Goal: Task Accomplishment & Management: Use online tool/utility

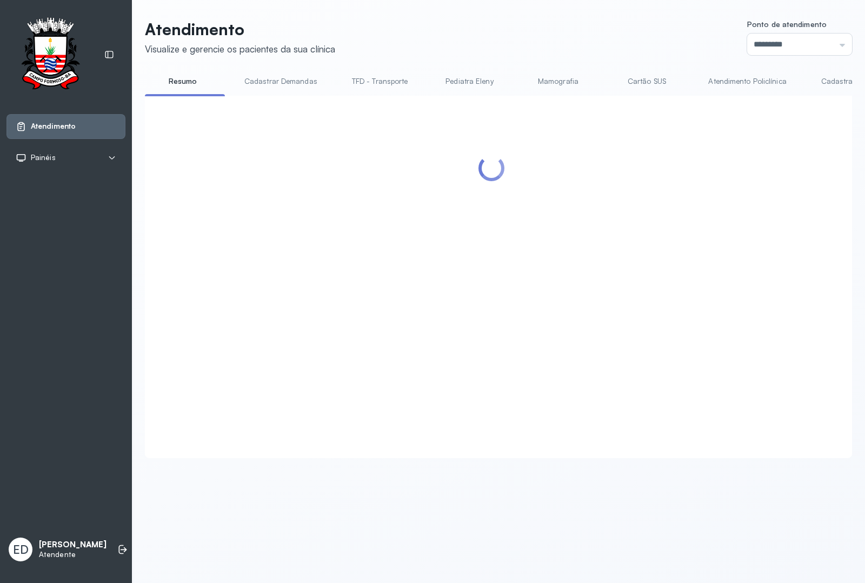
click at [739, 85] on link "Atendimento Policlínica" at bounding box center [747, 81] width 99 height 18
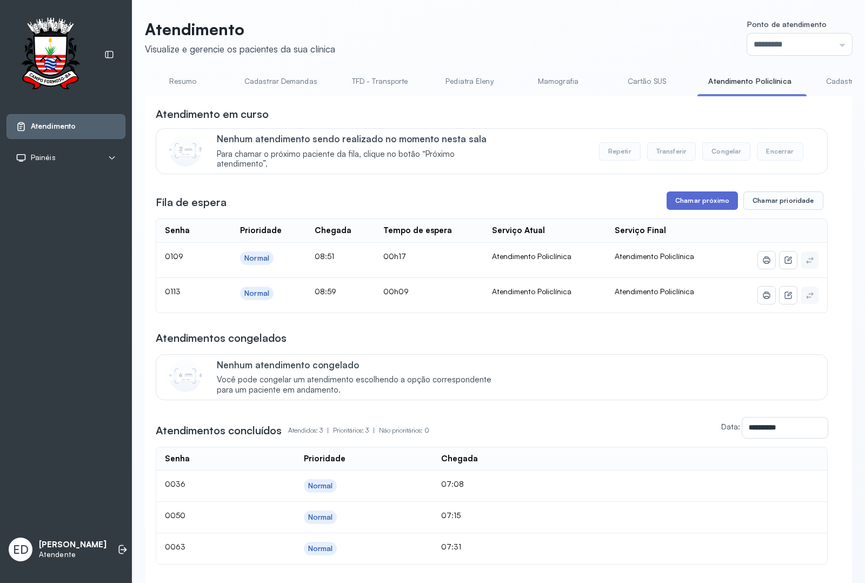
click at [698, 210] on button "Chamar próximo" at bounding box center [702, 200] width 71 height 18
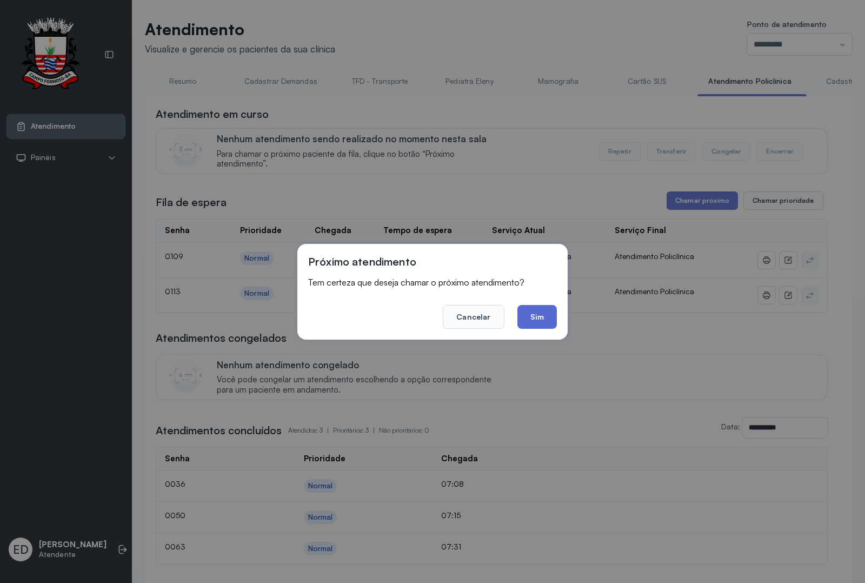
click at [532, 312] on button "Sim" at bounding box center [536, 317] width 39 height 24
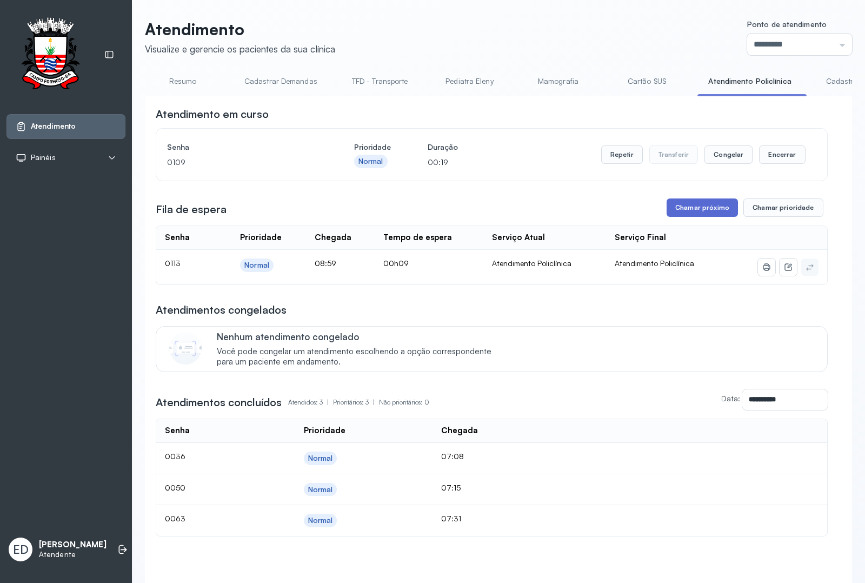
click at [681, 217] on button "Chamar próximo" at bounding box center [702, 207] width 71 height 18
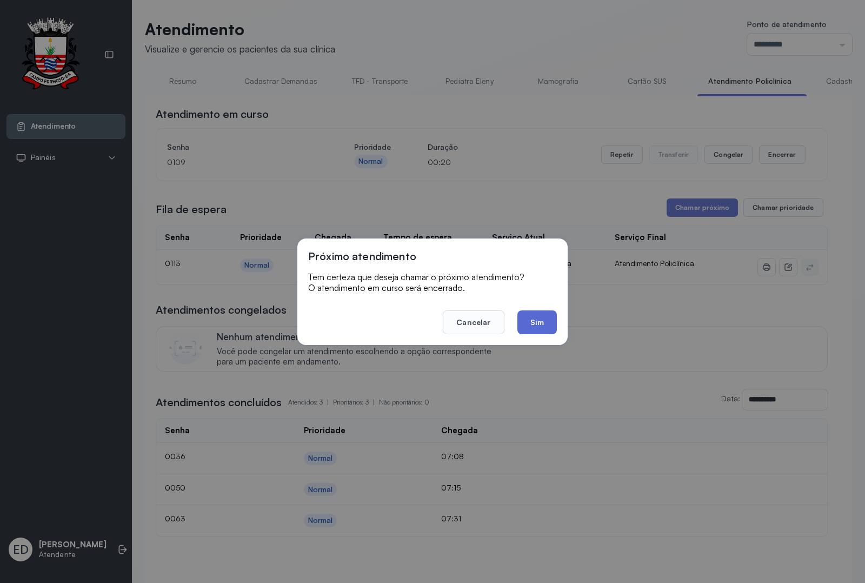
click at [549, 314] on button "Sim" at bounding box center [536, 322] width 39 height 24
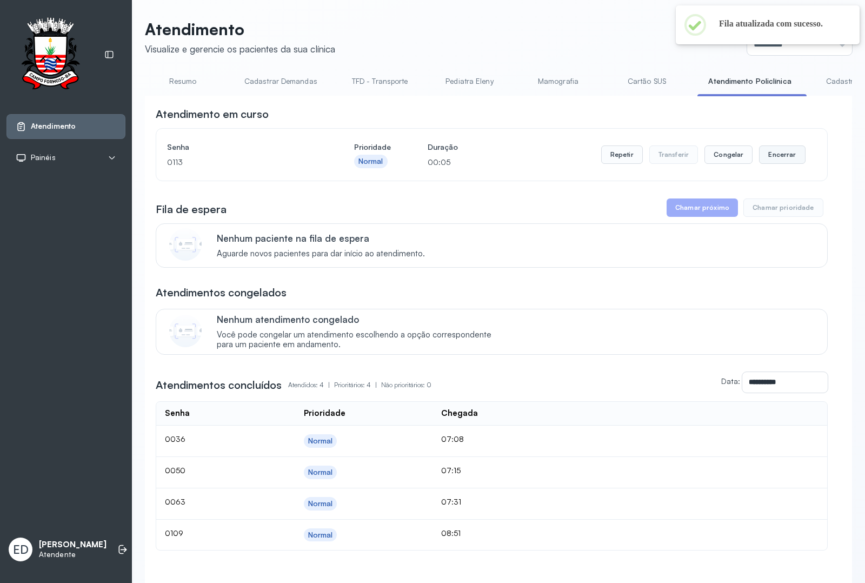
click at [778, 162] on button "Encerrar" at bounding box center [782, 154] width 46 height 18
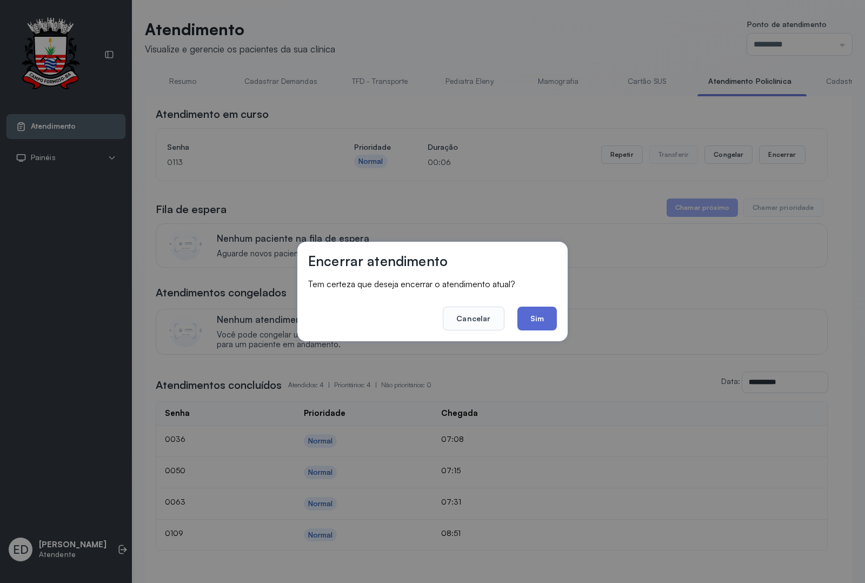
click at [545, 318] on button "Sim" at bounding box center [536, 319] width 39 height 24
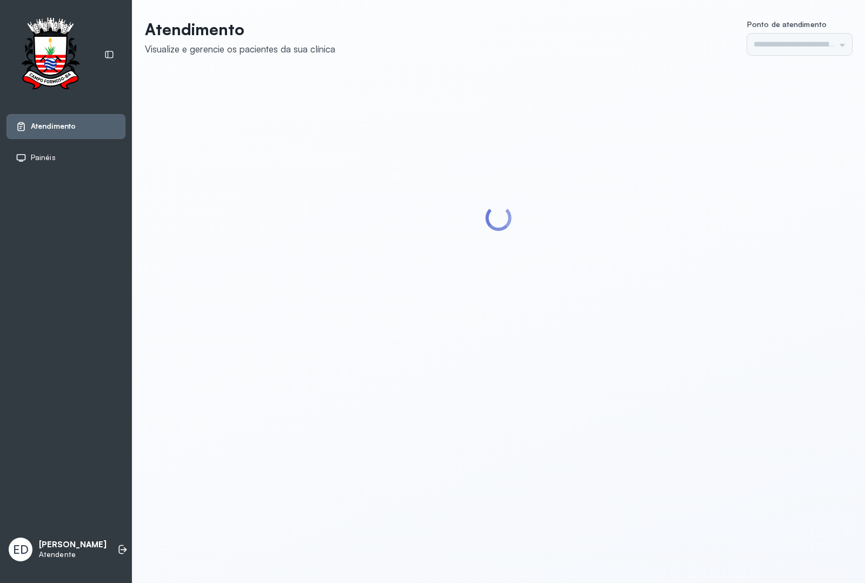
type input "*********"
click at [425, 49] on header "Atendimento Visualize e gerencie os pacientes da sua clínica Ponto de atendimen…" at bounding box center [498, 37] width 707 height 36
type input "*********"
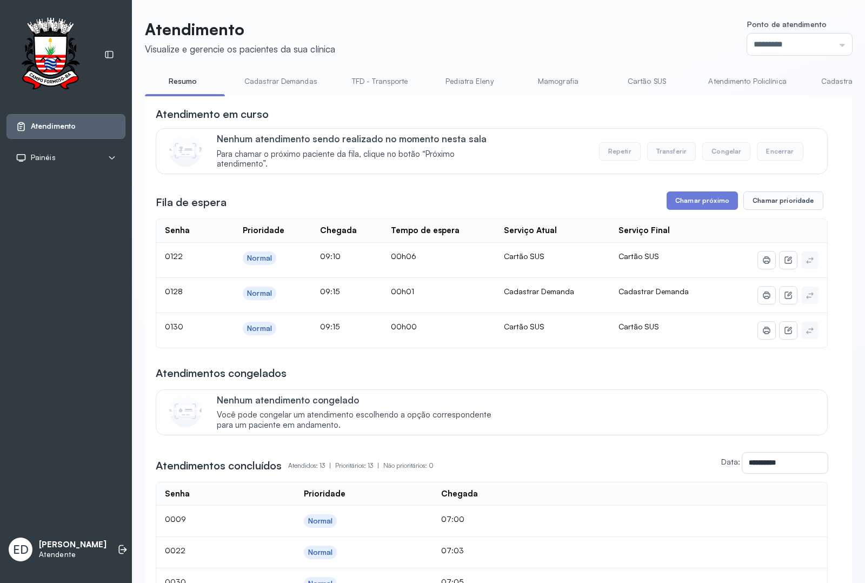
click at [458, 36] on header "Atendimento Visualize e gerencie os pacientes da sua clínica Ponto de atendimen…" at bounding box center [498, 37] width 707 height 36
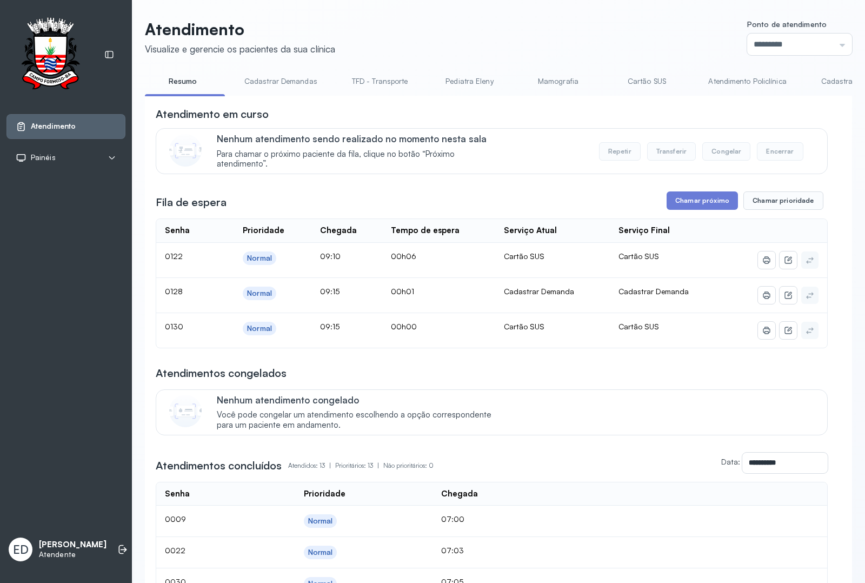
click at [458, 36] on header "Atendimento Visualize e gerencie os pacientes da sua clínica Ponto de atendimen…" at bounding box center [498, 37] width 707 height 36
click at [831, 82] on link "Cadastrar Demanda" at bounding box center [856, 81] width 91 height 18
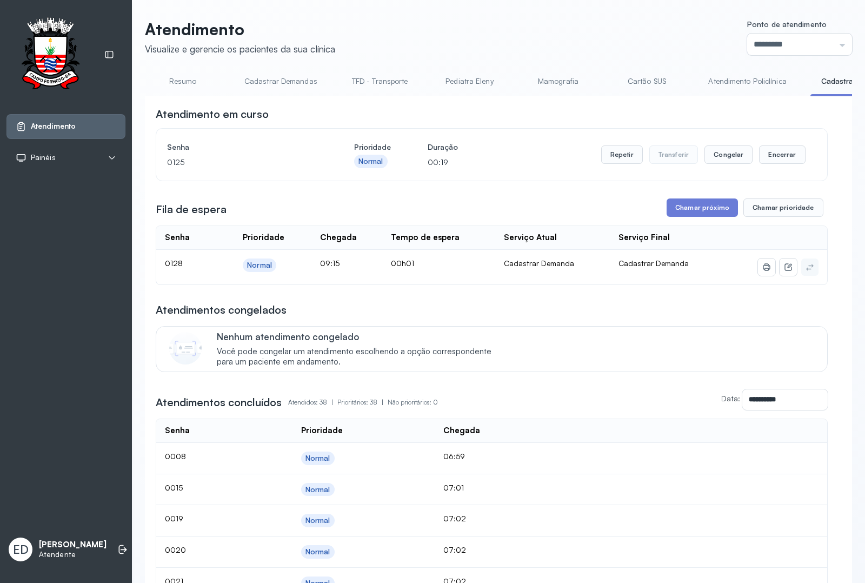
click at [445, 32] on header "Atendimento Visualize e gerencie os pacientes da sua clínica Ponto de atendimen…" at bounding box center [498, 37] width 707 height 36
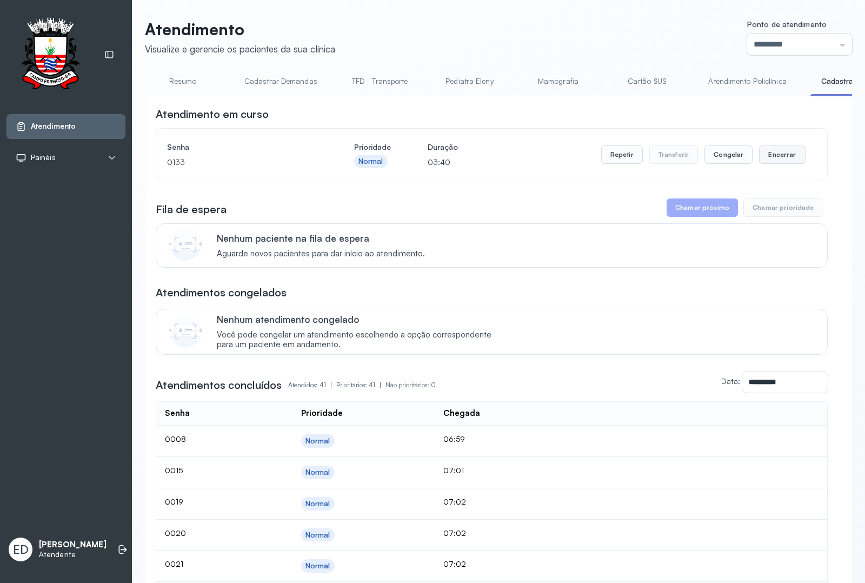
click at [777, 164] on button "Encerrar" at bounding box center [782, 154] width 46 height 18
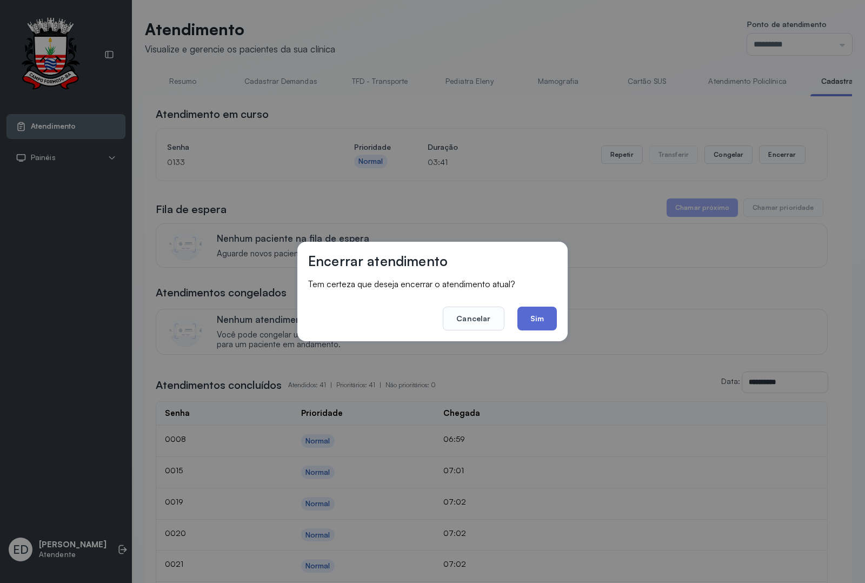
click at [543, 313] on button "Sim" at bounding box center [536, 319] width 39 height 24
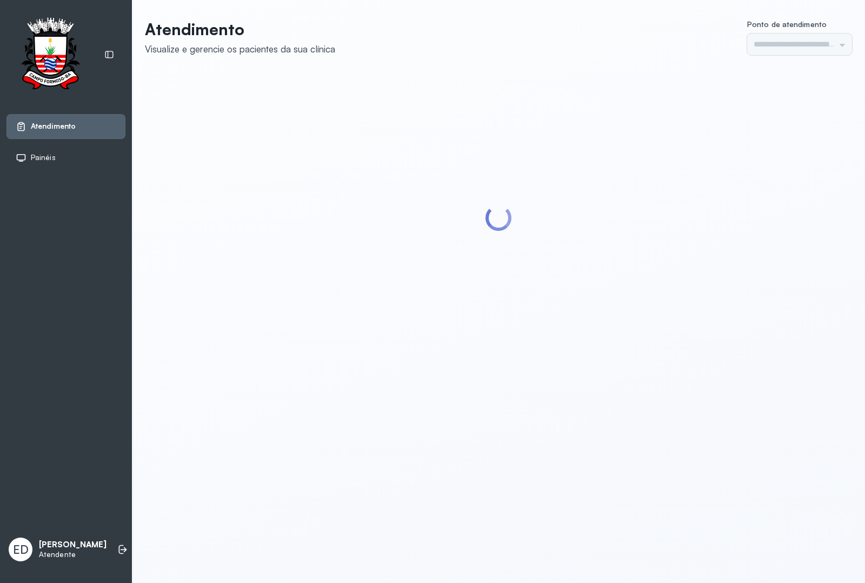
type input "*********"
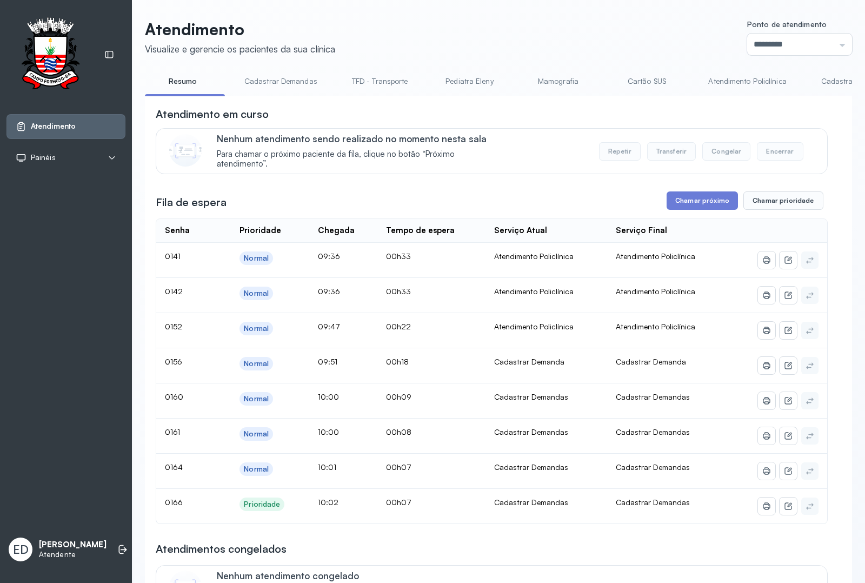
click at [534, 30] on header "Atendimento Visualize e gerencie os pacientes da sua clínica Ponto de atendimen…" at bounding box center [498, 37] width 707 height 36
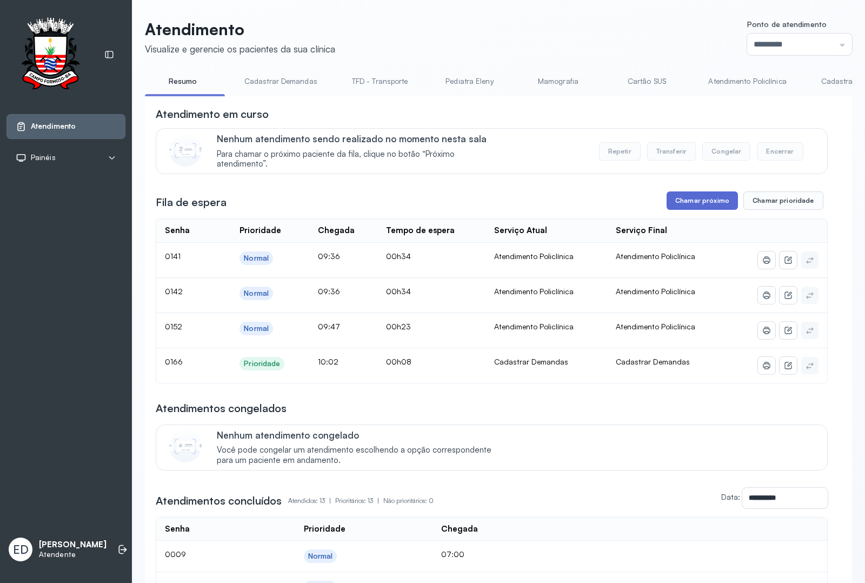
click at [690, 196] on button "Chamar próximo" at bounding box center [702, 200] width 71 height 18
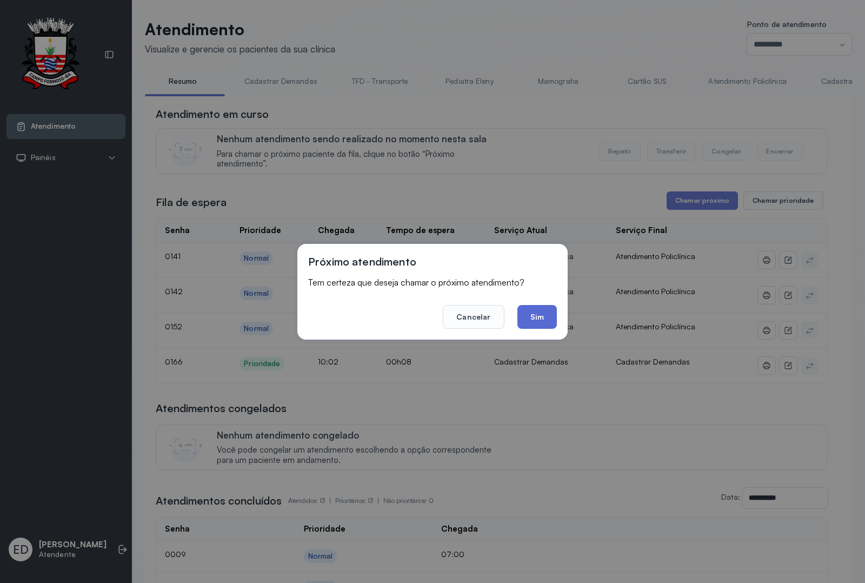
click at [527, 315] on button "Sim" at bounding box center [536, 317] width 39 height 24
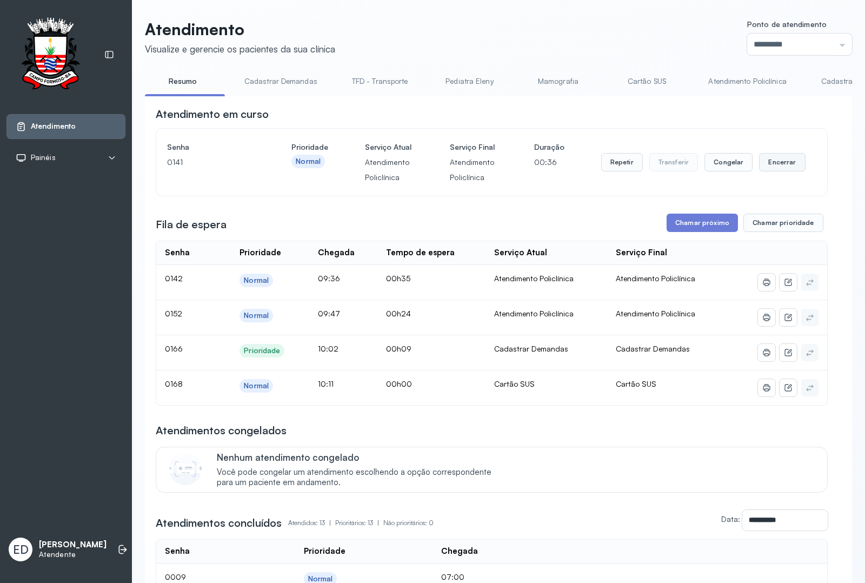
click at [766, 171] on button "Encerrar" at bounding box center [782, 162] width 46 height 18
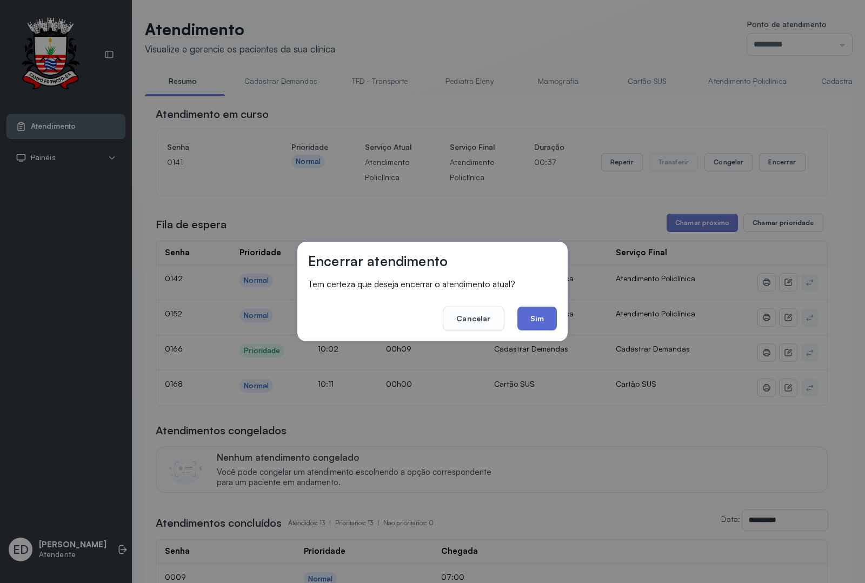
click at [548, 314] on button "Sim" at bounding box center [536, 319] width 39 height 24
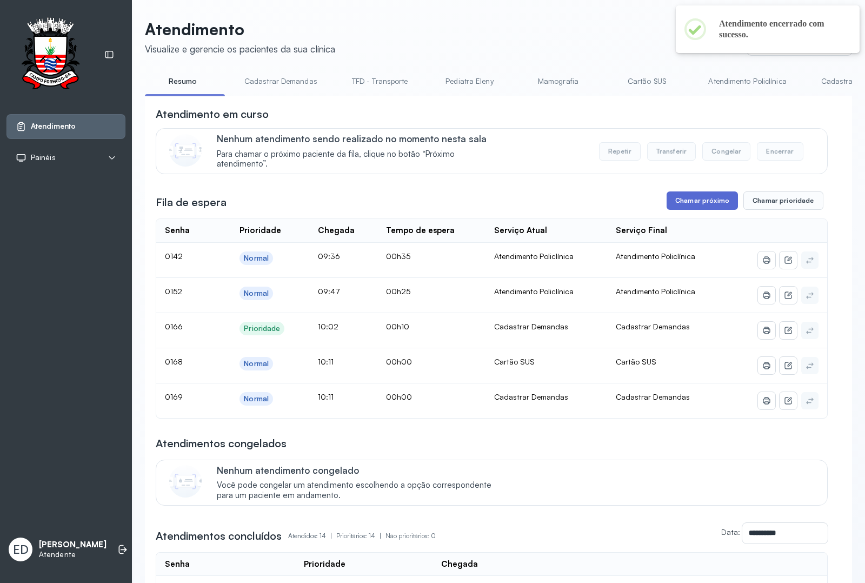
click at [691, 207] on button "Chamar próximo" at bounding box center [702, 200] width 71 height 18
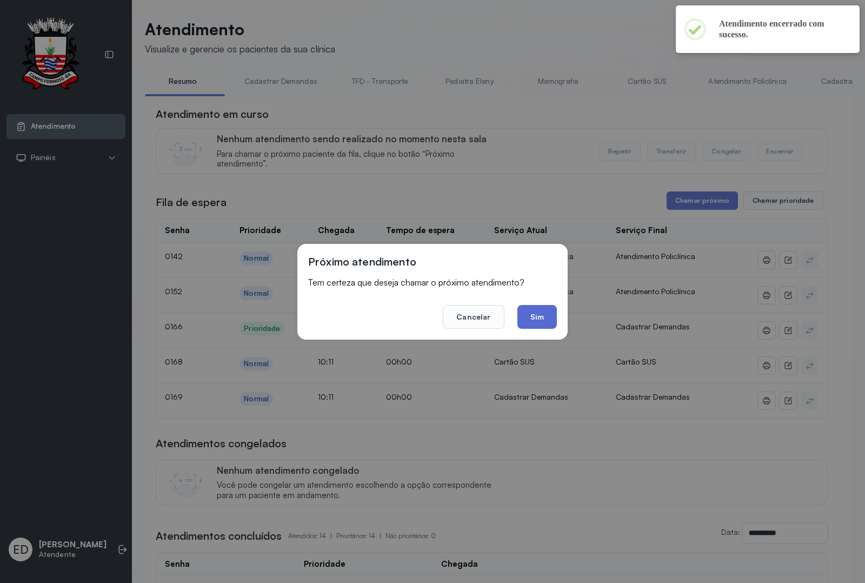
click at [530, 327] on button "Sim" at bounding box center [536, 317] width 39 height 24
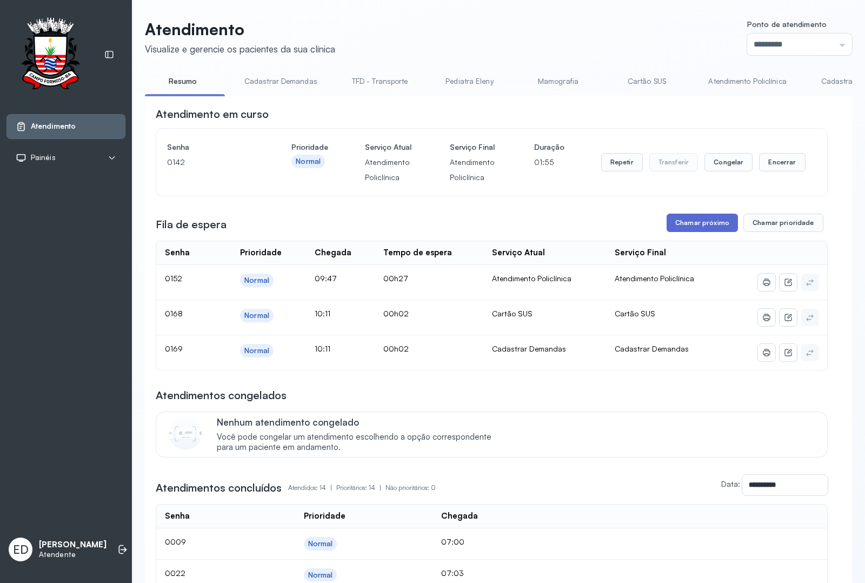
click at [674, 232] on button "Chamar próximo" at bounding box center [702, 223] width 71 height 18
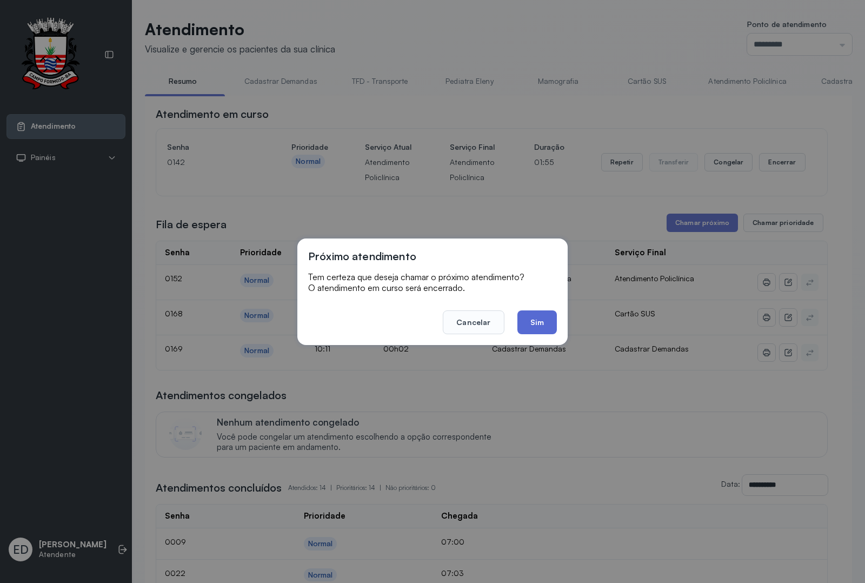
click at [545, 324] on button "Sim" at bounding box center [536, 322] width 39 height 24
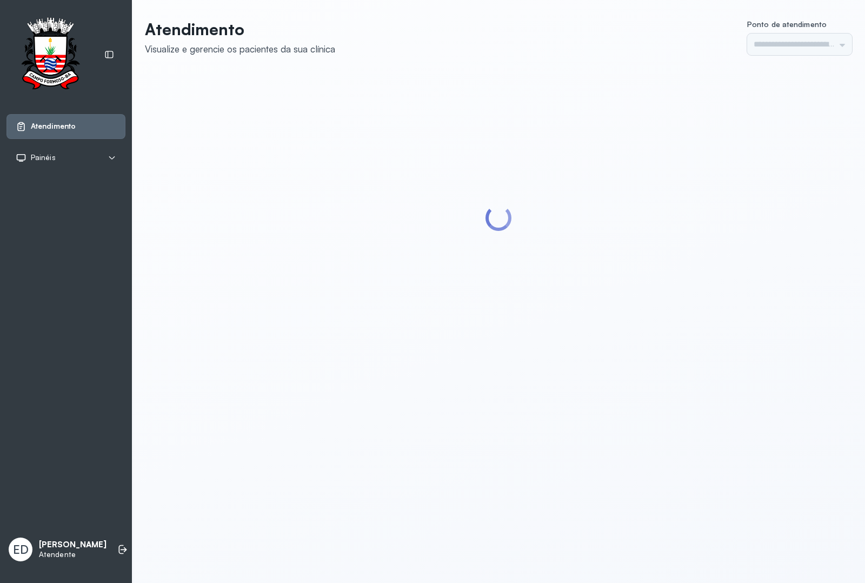
type input "*********"
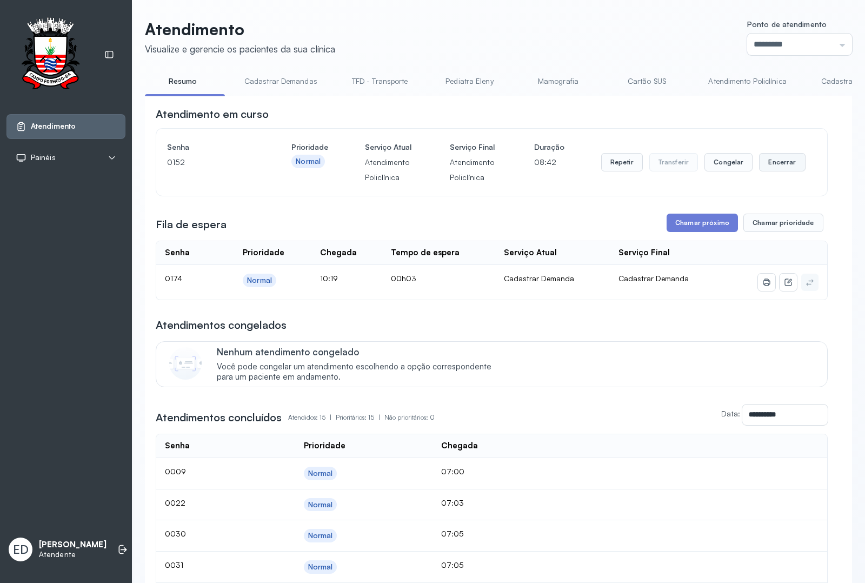
click at [780, 169] on button "Encerrar" at bounding box center [782, 162] width 46 height 18
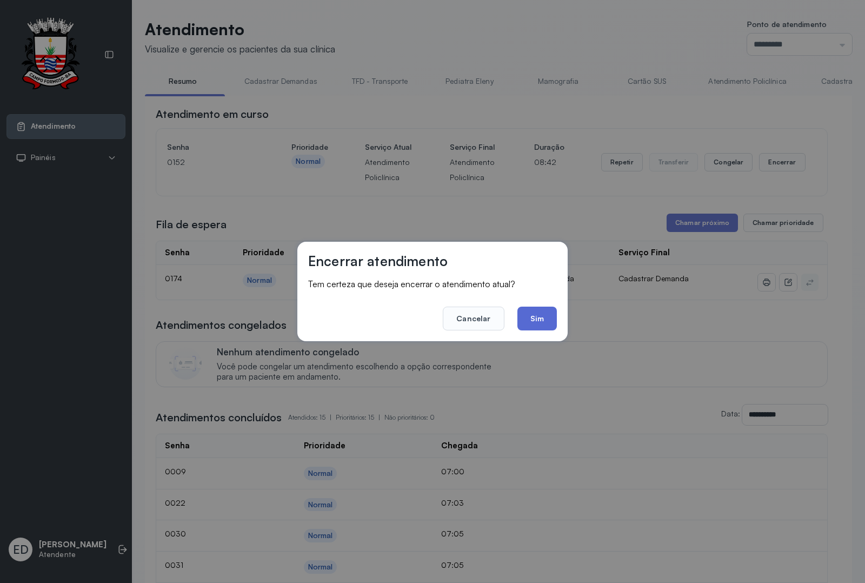
click at [538, 319] on button "Sim" at bounding box center [536, 319] width 39 height 24
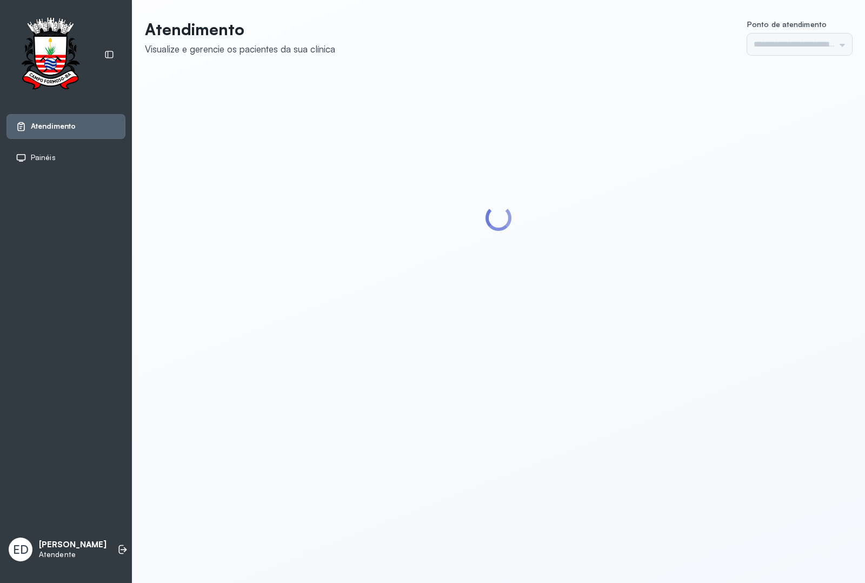
type input "*********"
click at [449, 33] on header "Atendimento Visualize e gerencie os pacientes da sua clínica Ponto de atendimen…" at bounding box center [498, 37] width 707 height 36
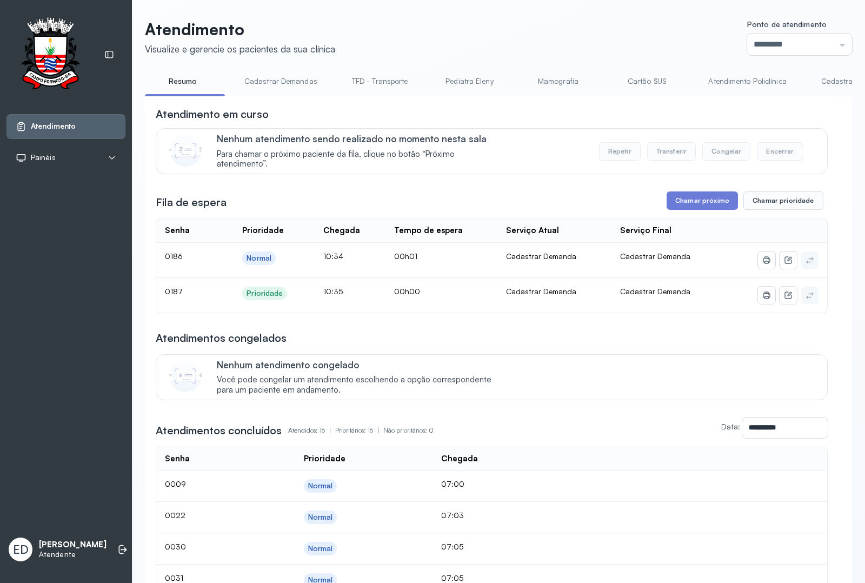
click at [586, 41] on header "Atendimento Visualize e gerencie os pacientes da sua clínica Ponto de atendimen…" at bounding box center [498, 37] width 707 height 36
click at [588, 30] on header "Atendimento Visualize e gerencie os pacientes da sua clínica Ponto de atendimen…" at bounding box center [498, 37] width 707 height 36
click at [672, 199] on button "Chamar próximo" at bounding box center [702, 200] width 71 height 18
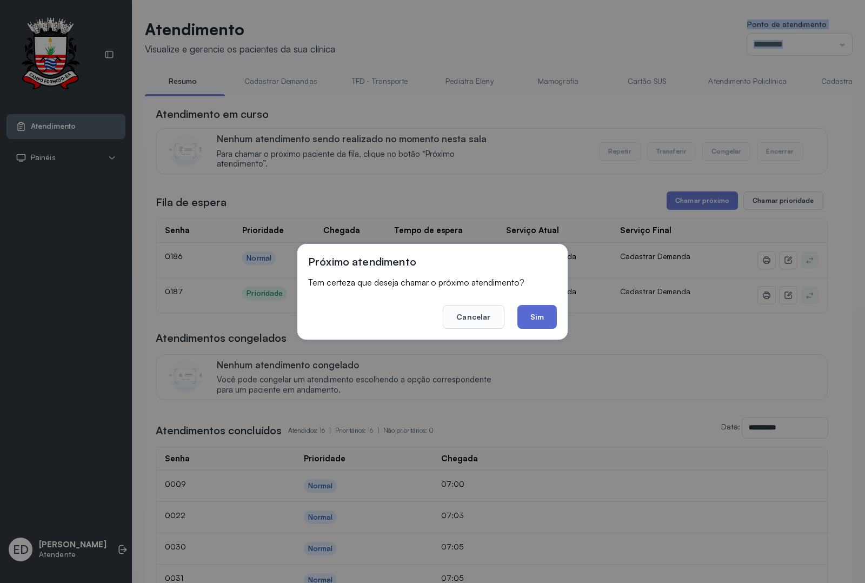
click at [536, 318] on button "Sim" at bounding box center [536, 317] width 39 height 24
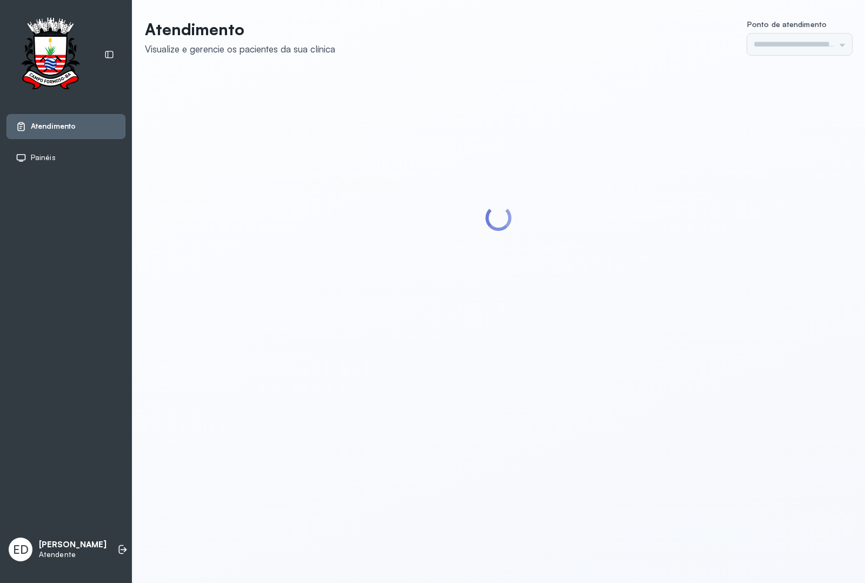
type input "*********"
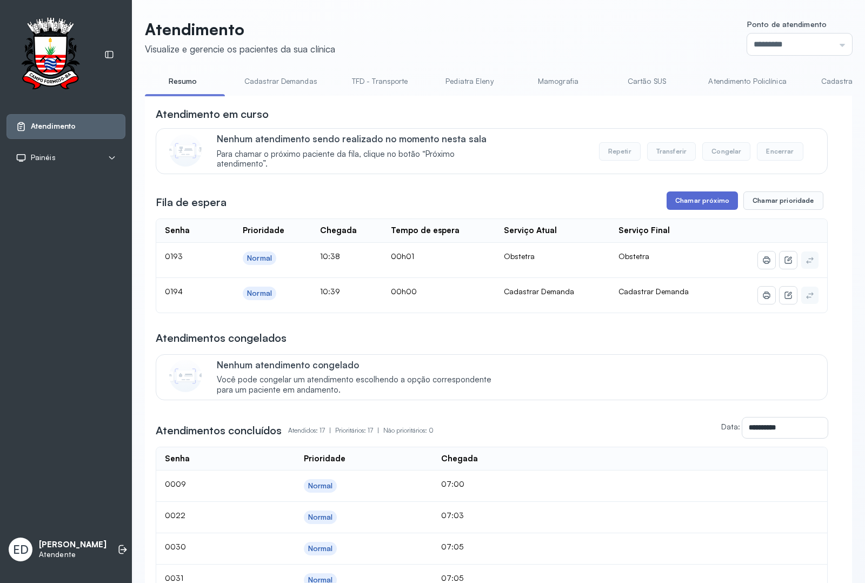
click at [689, 205] on button "Chamar próximo" at bounding box center [702, 200] width 71 height 18
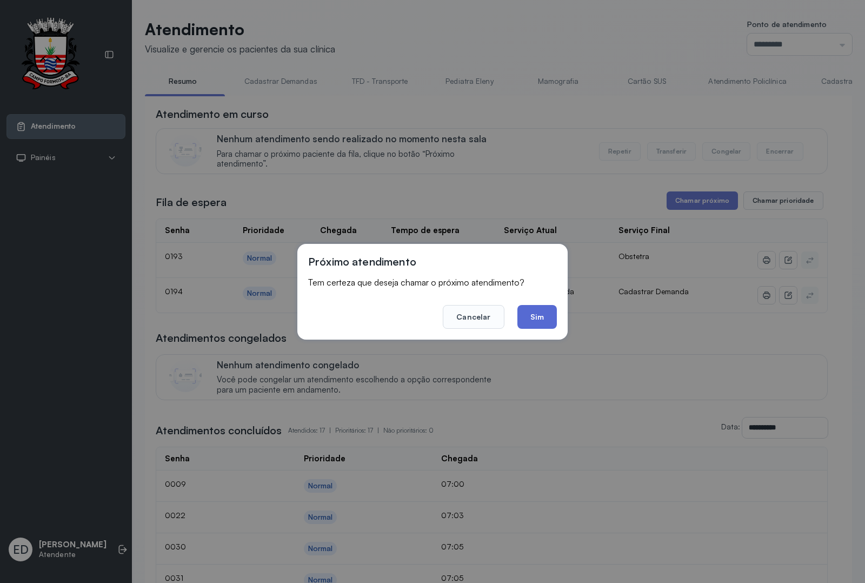
click at [536, 319] on button "Sim" at bounding box center [536, 317] width 39 height 24
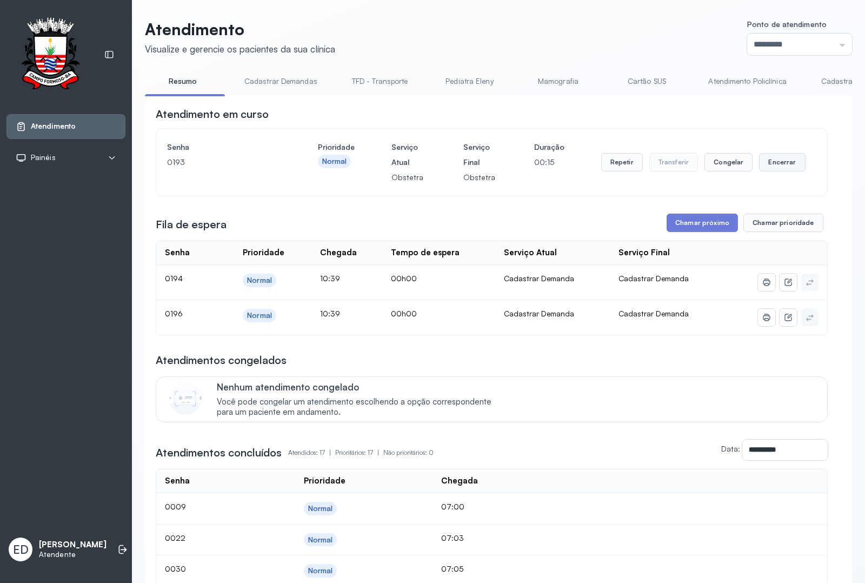
click at [787, 163] on button "Encerrar" at bounding box center [782, 162] width 46 height 18
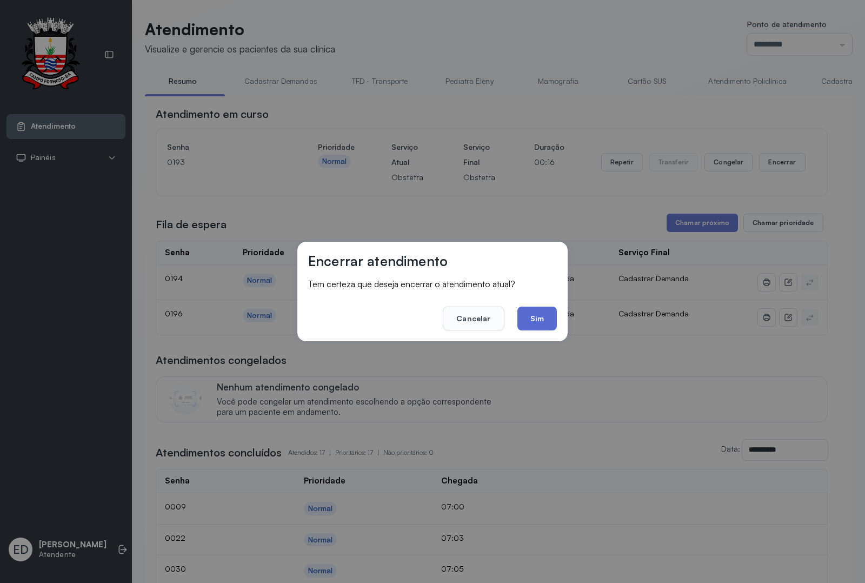
click at [538, 325] on button "Sim" at bounding box center [536, 319] width 39 height 24
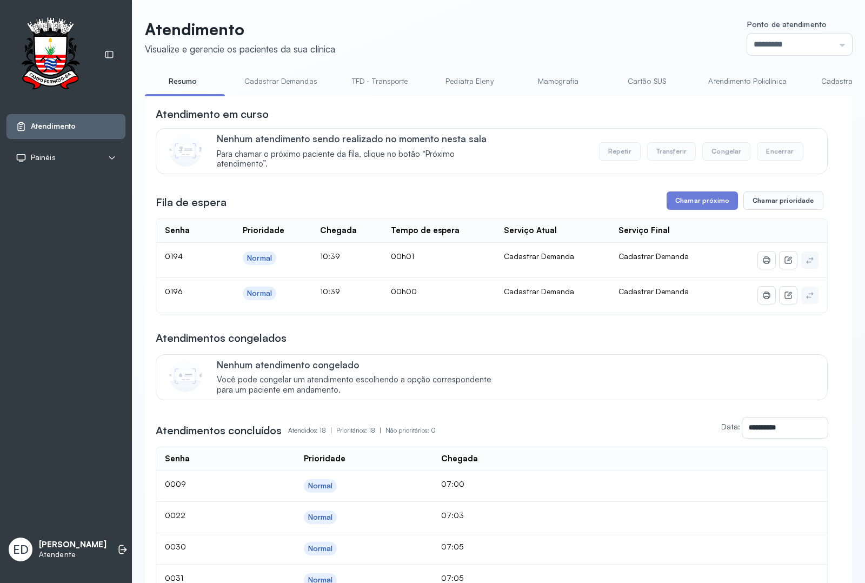
click at [502, 50] on header "Atendimento Visualize e gerencie os pacientes da sua clínica Ponto de atendimen…" at bounding box center [498, 37] width 707 height 36
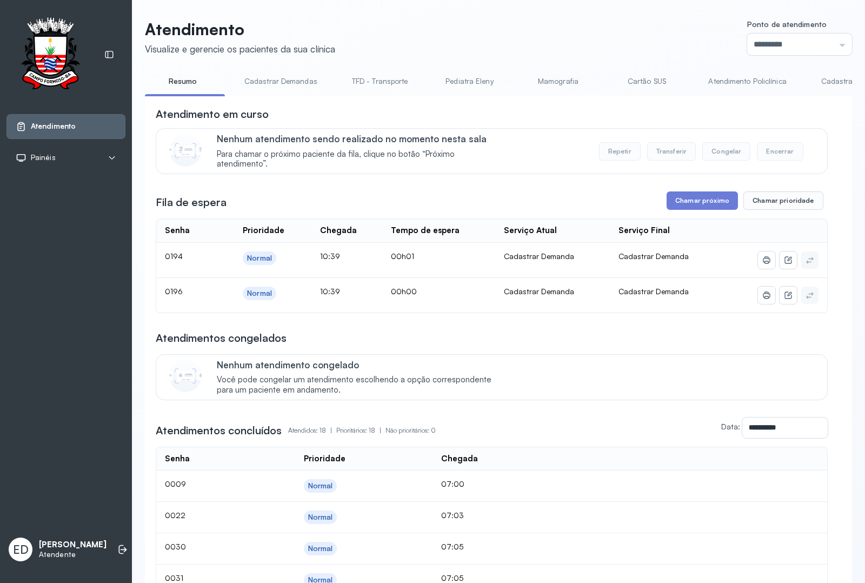
click at [506, 37] on header "Atendimento Visualize e gerencie os pacientes da sua clínica Ponto de atendimen…" at bounding box center [498, 37] width 707 height 36
click at [508, 41] on header "Atendimento Visualize e gerencie os pacientes da sua clínica Ponto de atendimen…" at bounding box center [498, 37] width 707 height 36
click at [513, 44] on header "Atendimento Visualize e gerencie os pacientes da sua clínica Ponto de atendimen…" at bounding box center [498, 37] width 707 height 36
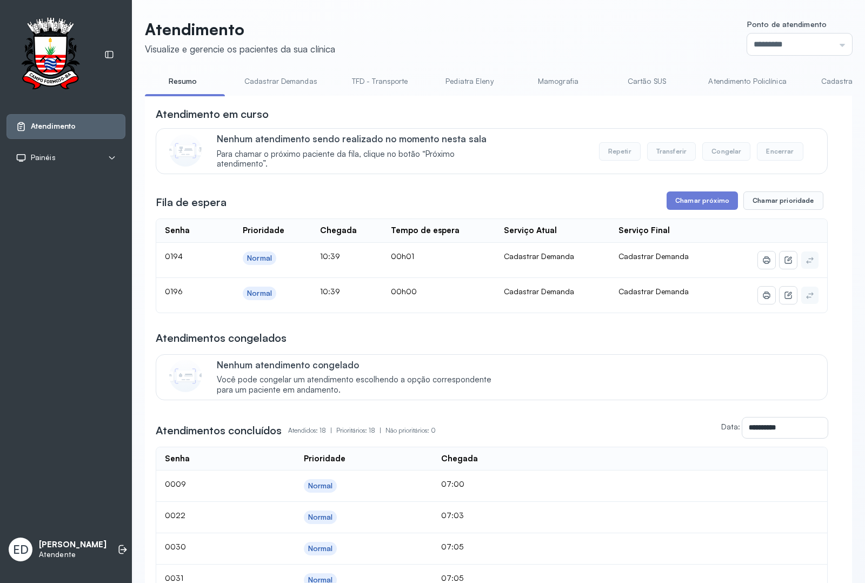
click at [513, 44] on header "Atendimento Visualize e gerencie os pacientes da sua clínica Ponto de atendimen…" at bounding box center [498, 37] width 707 height 36
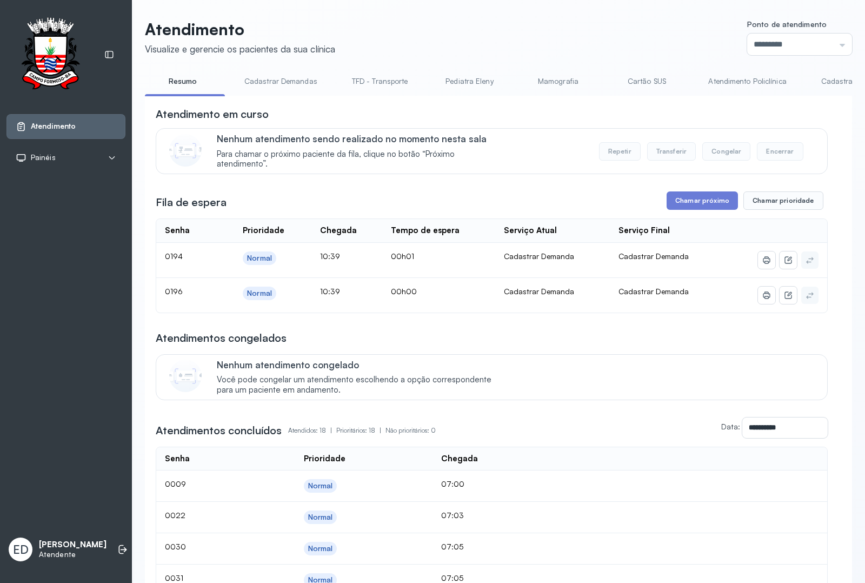
click at [515, 44] on header "Atendimento Visualize e gerencie os pacientes da sua clínica Ponto de atendimen…" at bounding box center [498, 37] width 707 height 36
click at [490, 33] on header "Atendimento Visualize e gerencie os pacientes da sua clínica Ponto de atendimen…" at bounding box center [498, 37] width 707 height 36
click at [702, 191] on div "**********" at bounding box center [492, 570] width 672 height 927
click at [694, 207] on button "Chamar próximo" at bounding box center [702, 200] width 71 height 18
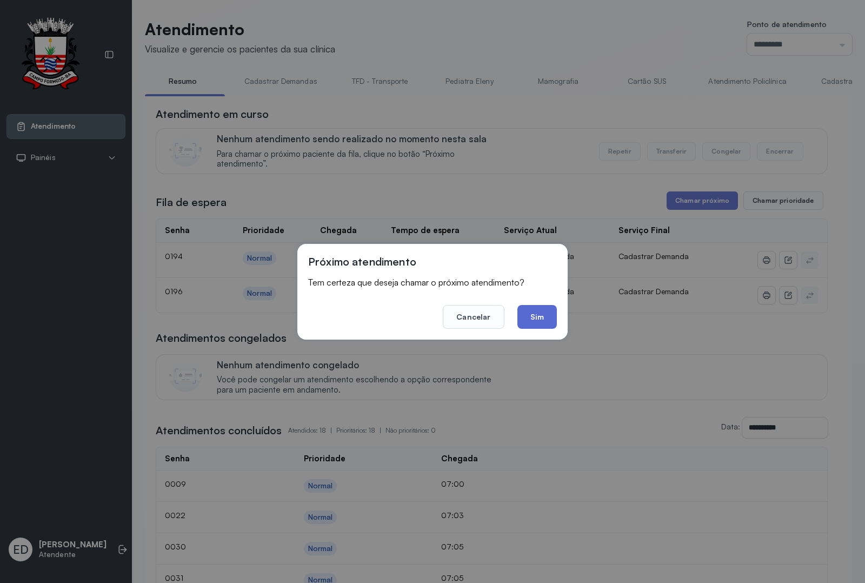
click at [545, 311] on button "Sim" at bounding box center [536, 317] width 39 height 24
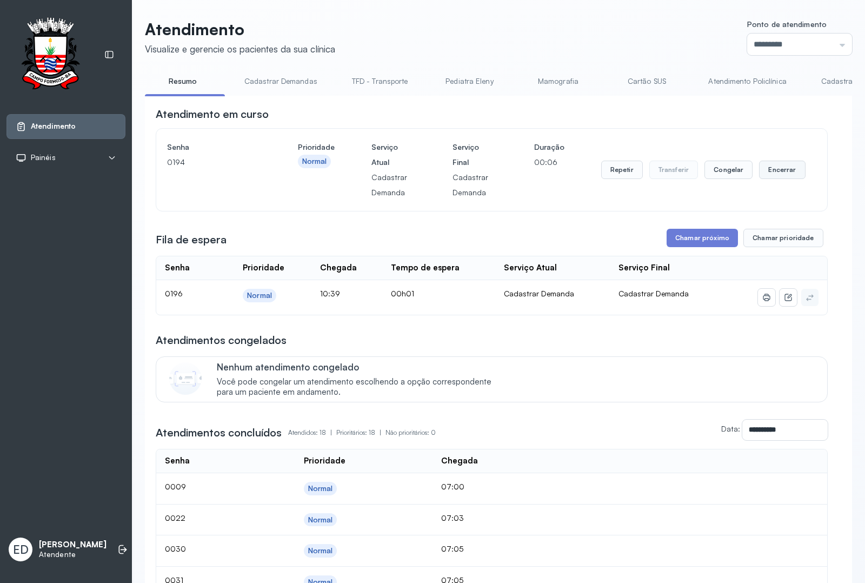
click at [783, 179] on button "Encerrar" at bounding box center [782, 170] width 46 height 18
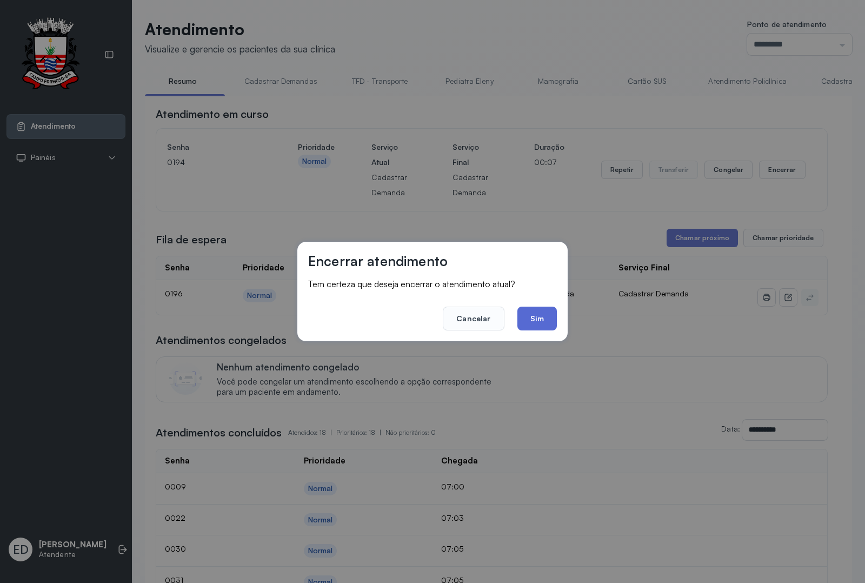
click at [534, 322] on button "Sim" at bounding box center [536, 319] width 39 height 24
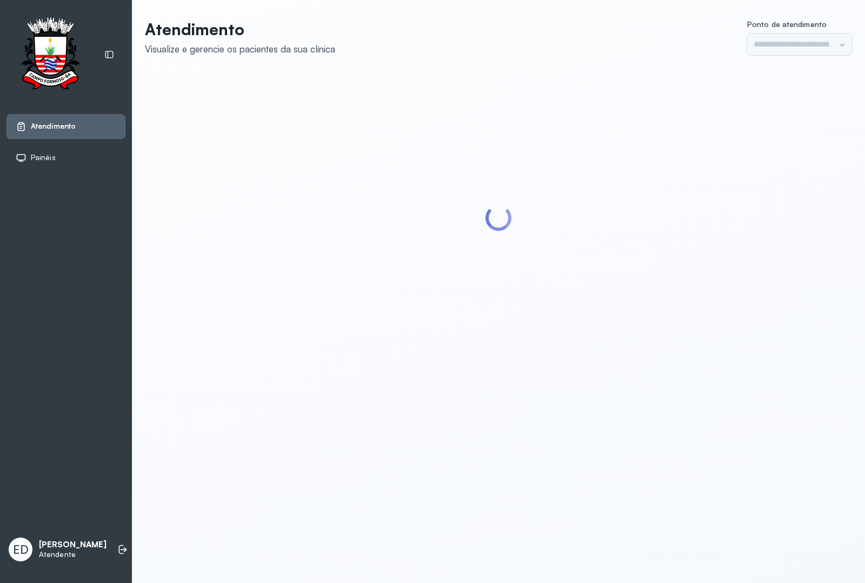
type input "*********"
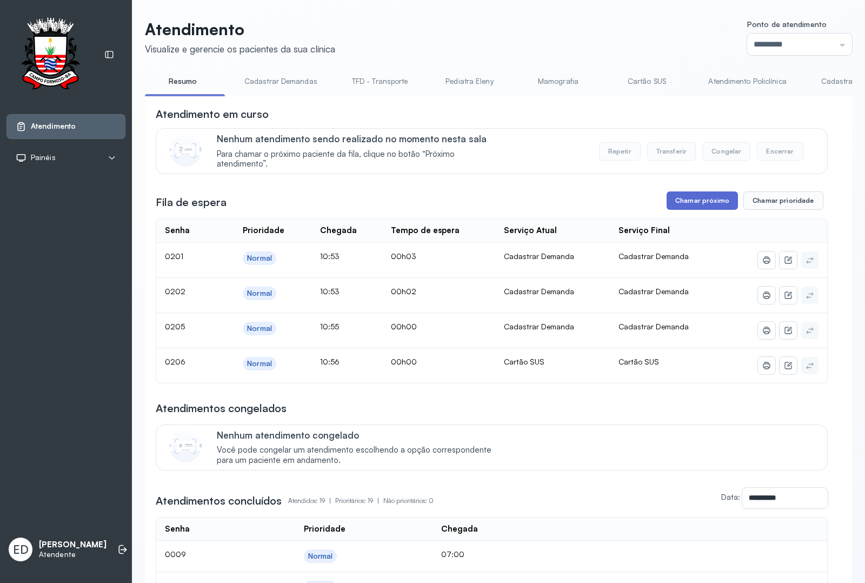
click at [696, 203] on button "Chamar próximo" at bounding box center [702, 200] width 71 height 18
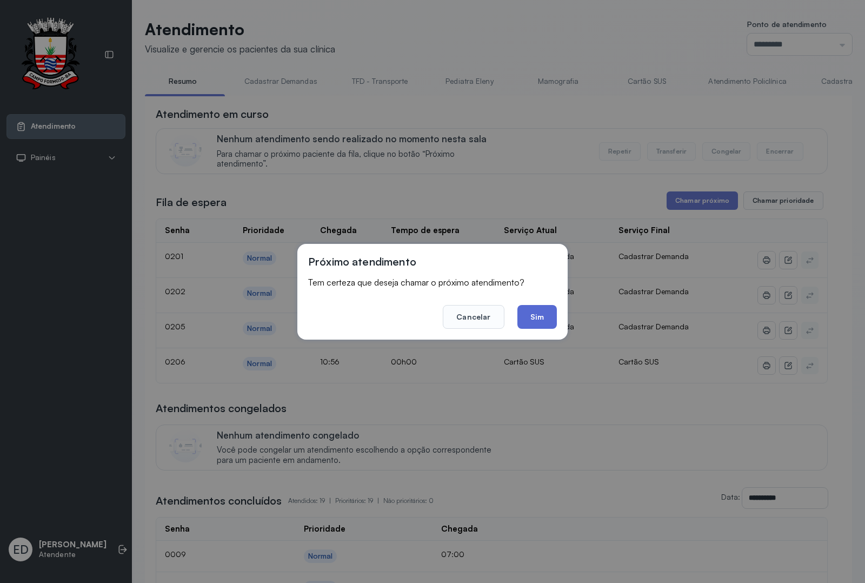
click at [544, 316] on button "Sim" at bounding box center [536, 317] width 39 height 24
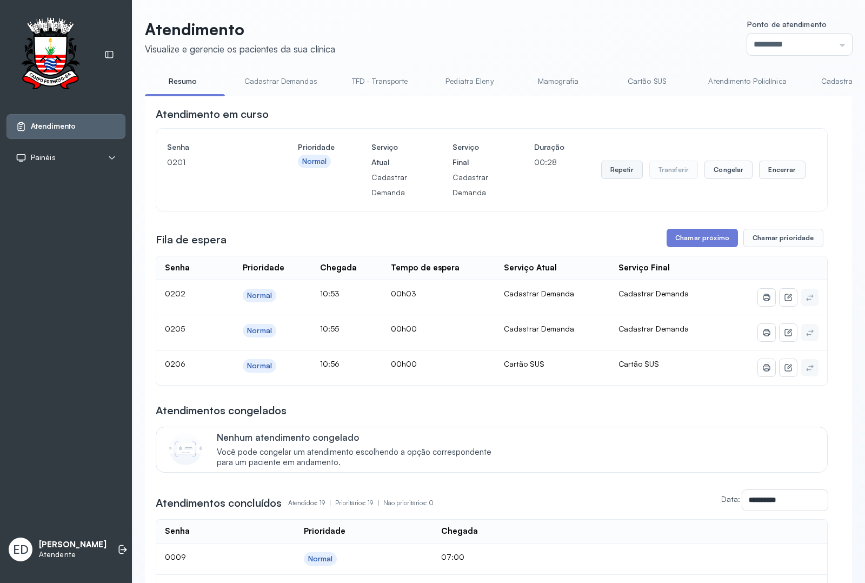
click at [627, 174] on button "Repetir" at bounding box center [622, 170] width 42 height 18
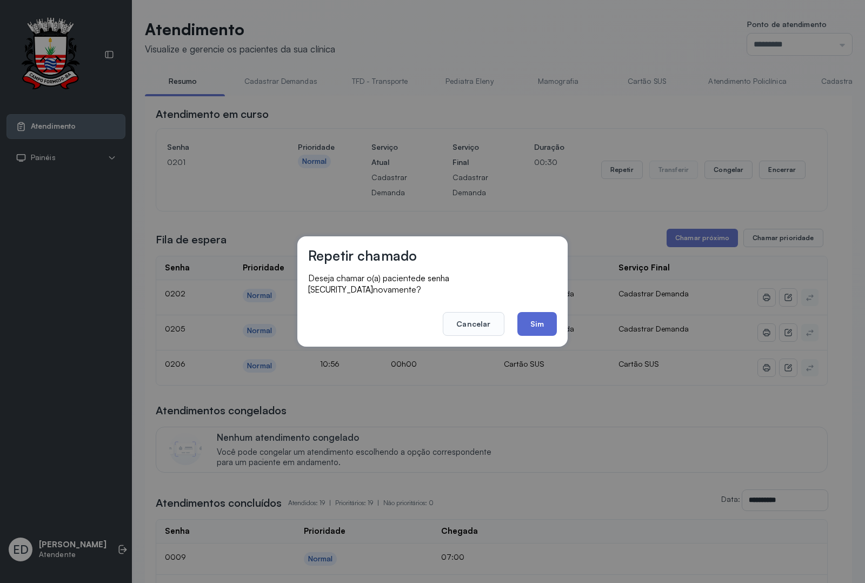
click at [542, 319] on button "Sim" at bounding box center [536, 324] width 39 height 24
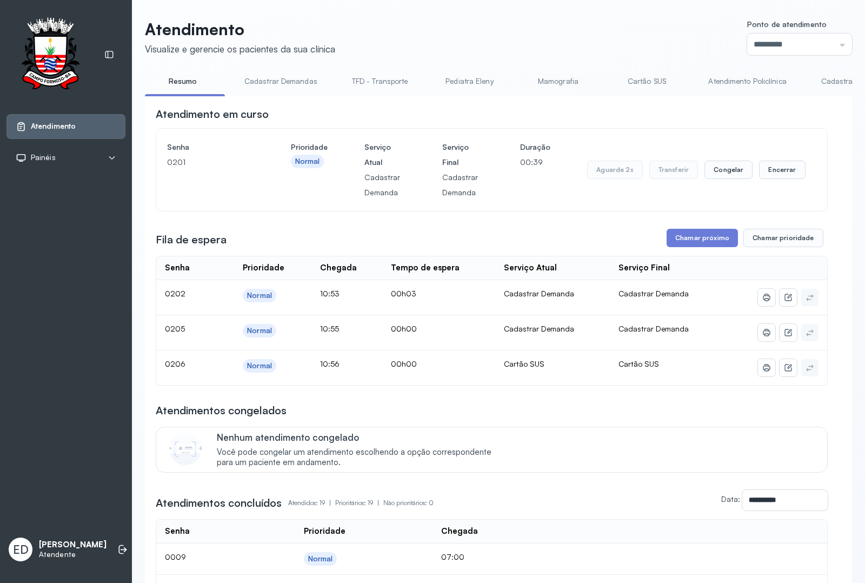
click at [233, 200] on div "Senha 0201" at bounding box center [210, 170] width 87 height 61
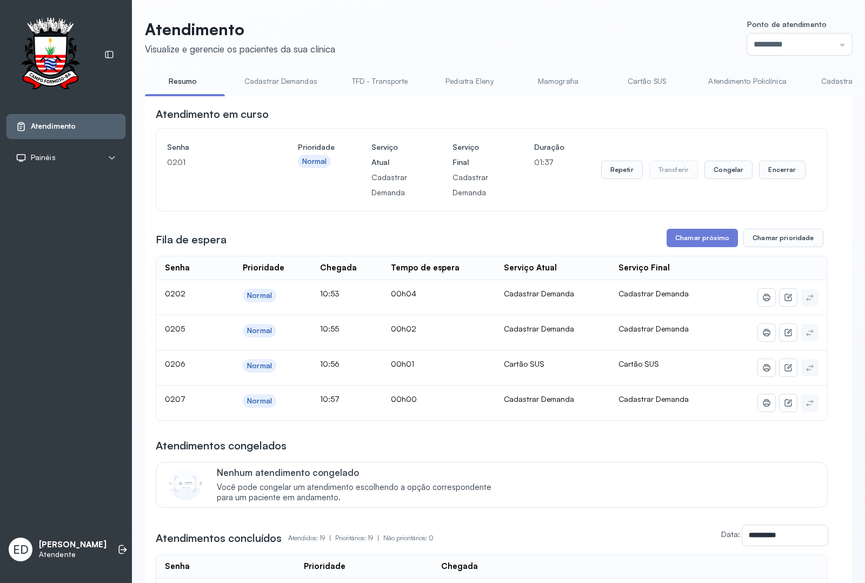
click at [766, 169] on button "Encerrar" at bounding box center [782, 170] width 46 height 18
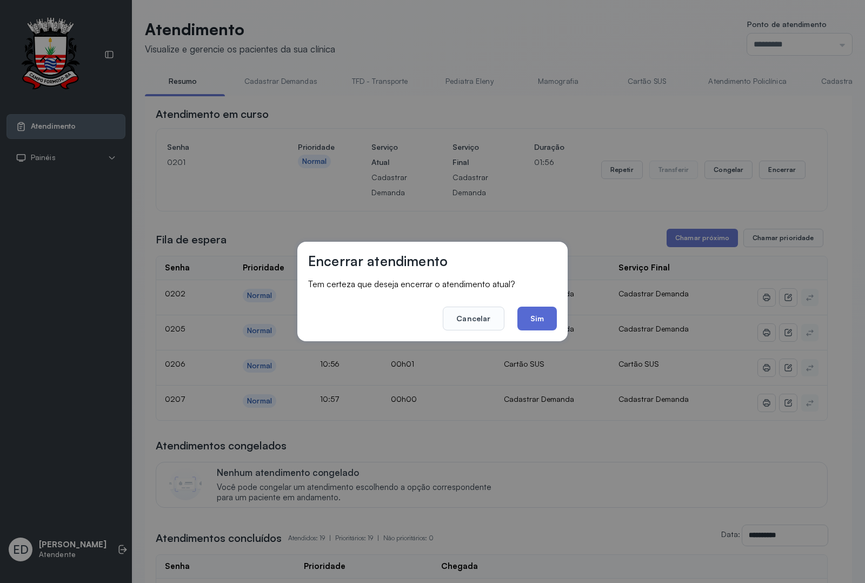
click at [530, 307] on button "Sim" at bounding box center [536, 319] width 39 height 24
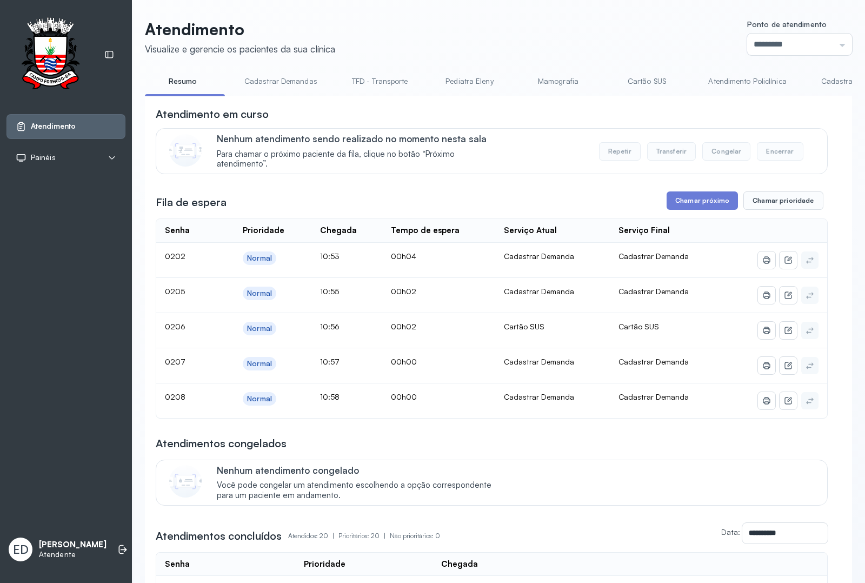
click at [593, 72] on li "Mamografia" at bounding box center [560, 84] width 80 height 24
click at [719, 210] on button "Chamar próximo" at bounding box center [702, 200] width 71 height 18
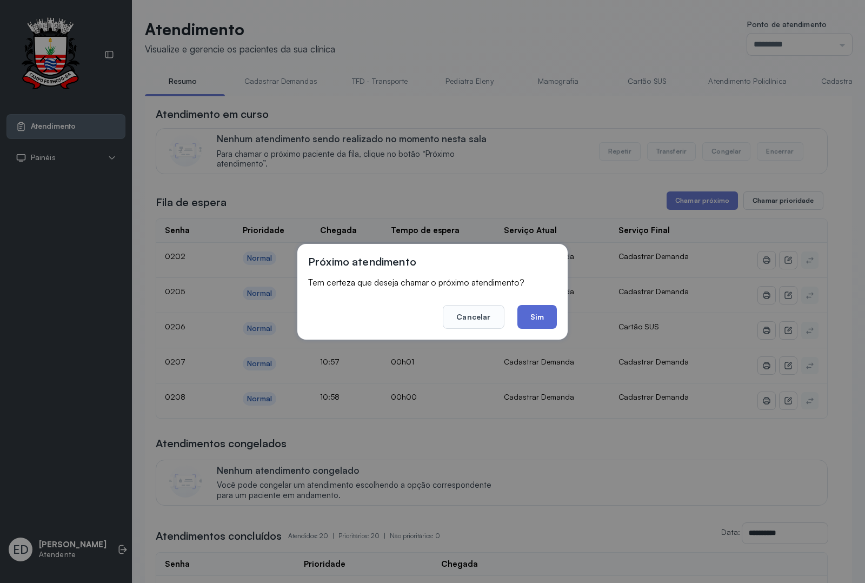
click at [530, 314] on button "Sim" at bounding box center [536, 317] width 39 height 24
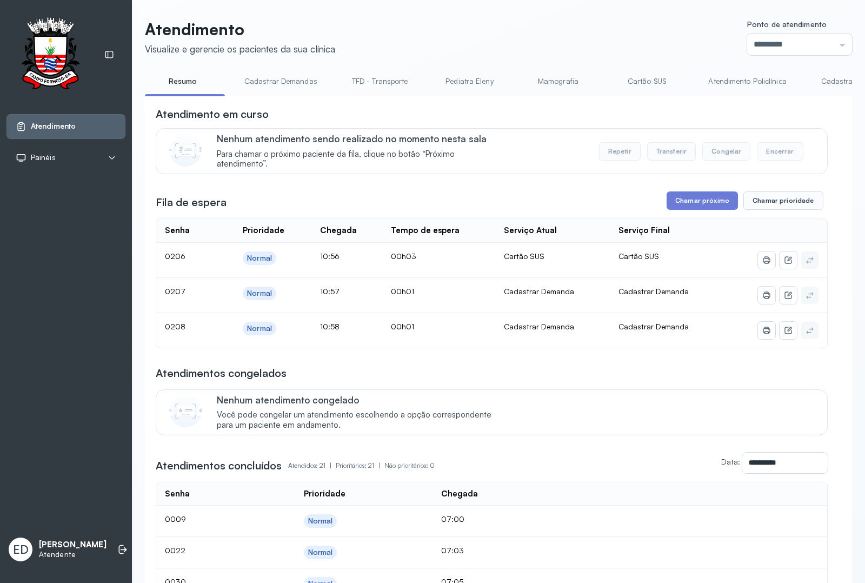
click at [621, 44] on header "Atendimento Visualize e gerencie os pacientes da sua clínica Ponto de atendimen…" at bounding box center [498, 37] width 707 height 36
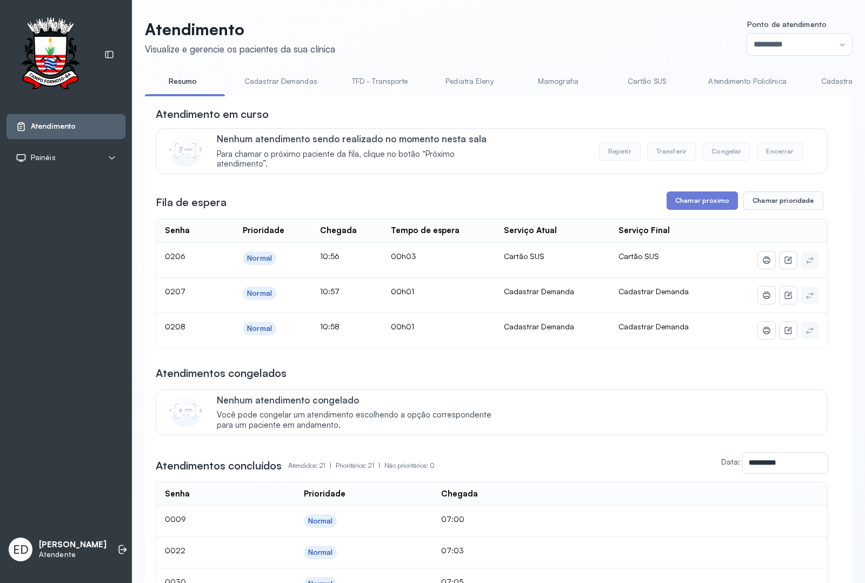
click at [621, 44] on header "Atendimento Visualize e gerencie os pacientes da sua clínica Ponto de atendimen…" at bounding box center [498, 37] width 707 height 36
click at [829, 83] on link "Cadastrar Demanda" at bounding box center [856, 81] width 91 height 18
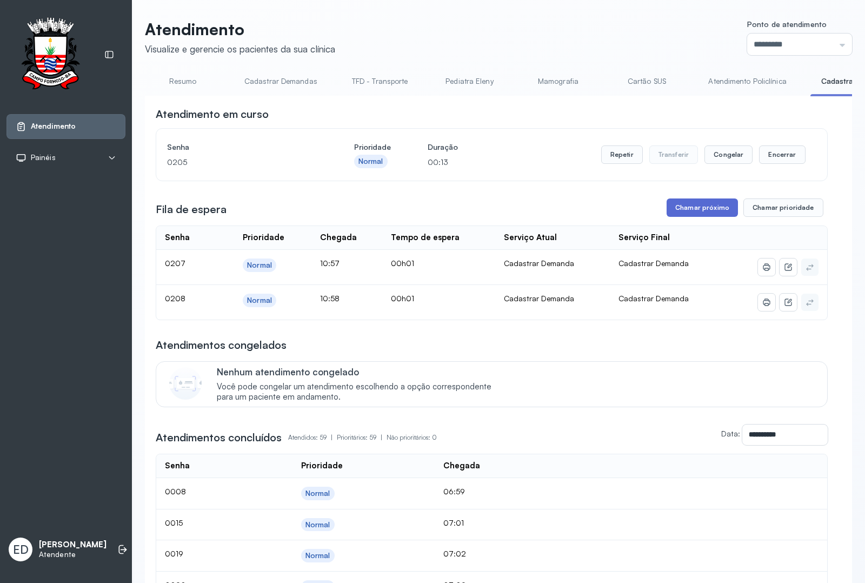
click at [675, 207] on button "Chamar próximo" at bounding box center [702, 207] width 71 height 18
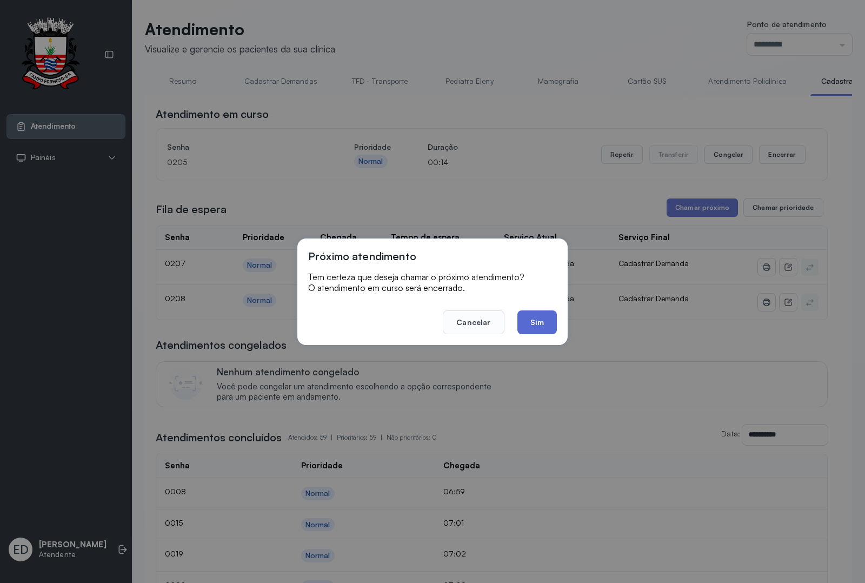
click at [541, 319] on button "Sim" at bounding box center [536, 322] width 39 height 24
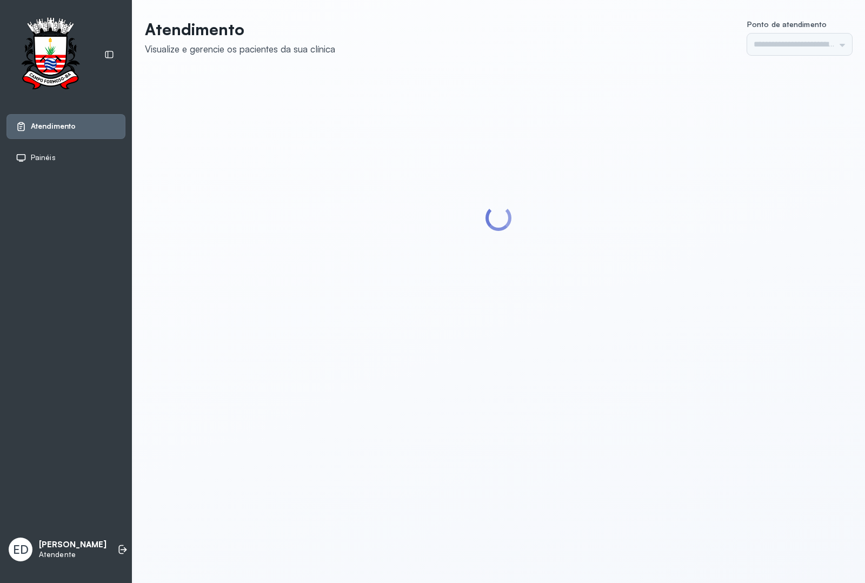
type input "*********"
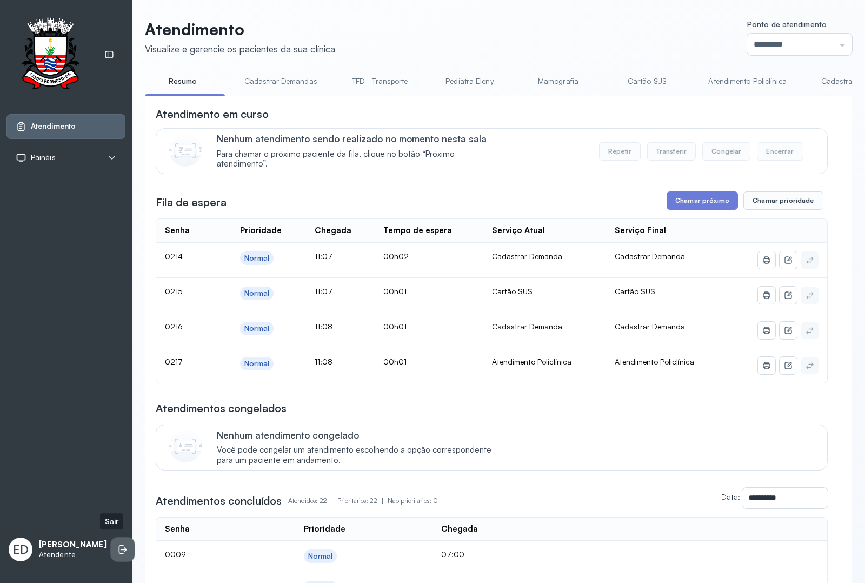
click at [119, 547] on icon at bounding box center [121, 549] width 5 height 9
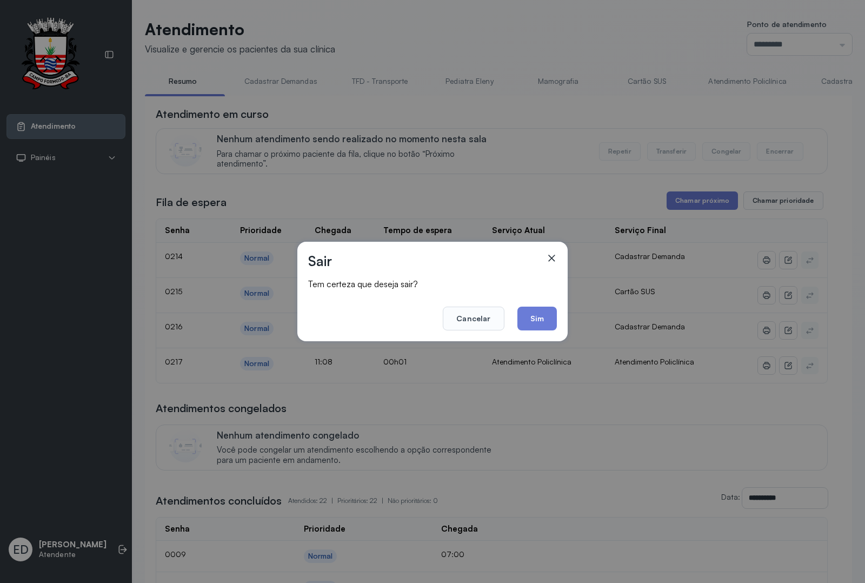
click at [549, 320] on button "Sim" at bounding box center [536, 319] width 39 height 24
